Goal: Task Accomplishment & Management: Manage account settings

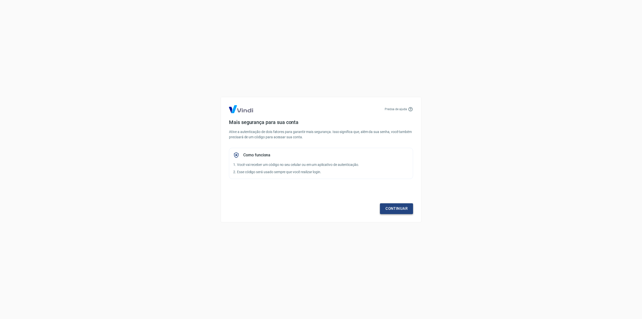
click at [401, 204] on link "Continuar" at bounding box center [396, 208] width 33 height 11
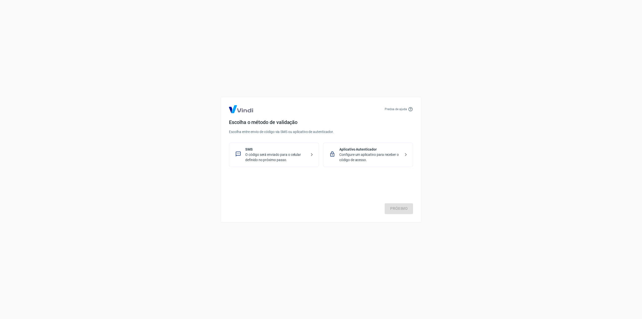
click at [291, 159] on p "O código será enviado para o celular definido no próximo passo." at bounding box center [275, 157] width 61 height 11
click at [397, 205] on link "Próximo" at bounding box center [398, 208] width 28 height 11
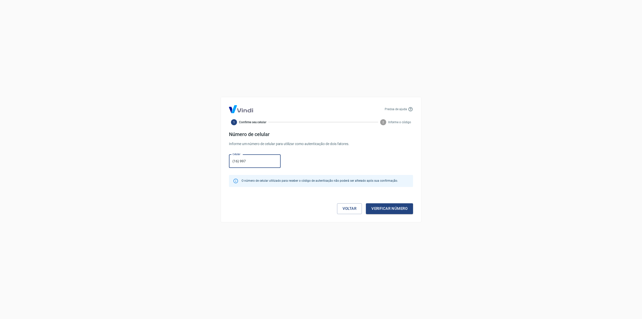
type input "(16) 99762-7434"
click at [386, 207] on button "Verificar número" at bounding box center [389, 208] width 47 height 11
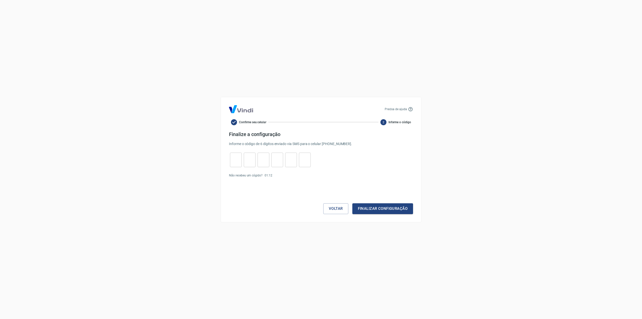
click at [234, 160] on input "tel" at bounding box center [236, 159] width 12 height 11
type input "0"
type input "2"
type input "8"
type input "4"
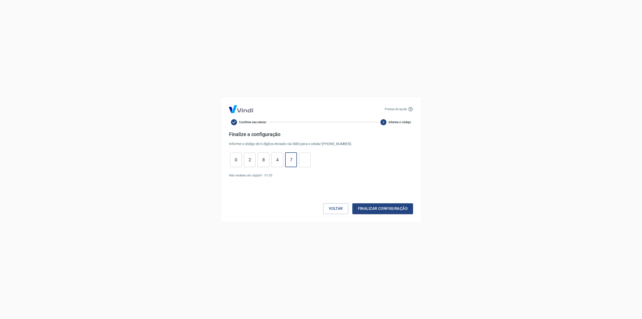
type input "7"
type input "9"
click at [378, 210] on button "Finalizar configuração" at bounding box center [382, 208] width 61 height 11
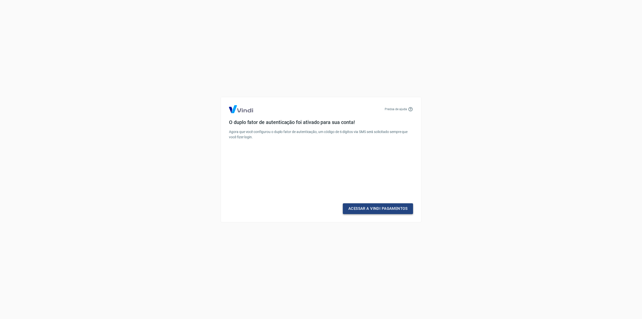
click at [384, 210] on link "Acessar a Vindi Pagamentos" at bounding box center [378, 208] width 70 height 11
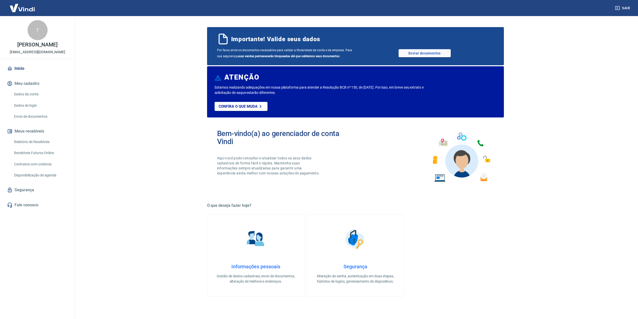
click at [425, 49] on div "Por favor, envie os documentos necessários para validar a titularidade da conta…" at bounding box center [355, 53] width 277 height 12
click at [426, 52] on link "Enviar documentos" at bounding box center [424, 53] width 52 height 8
